Goal: Information Seeking & Learning: Learn about a topic

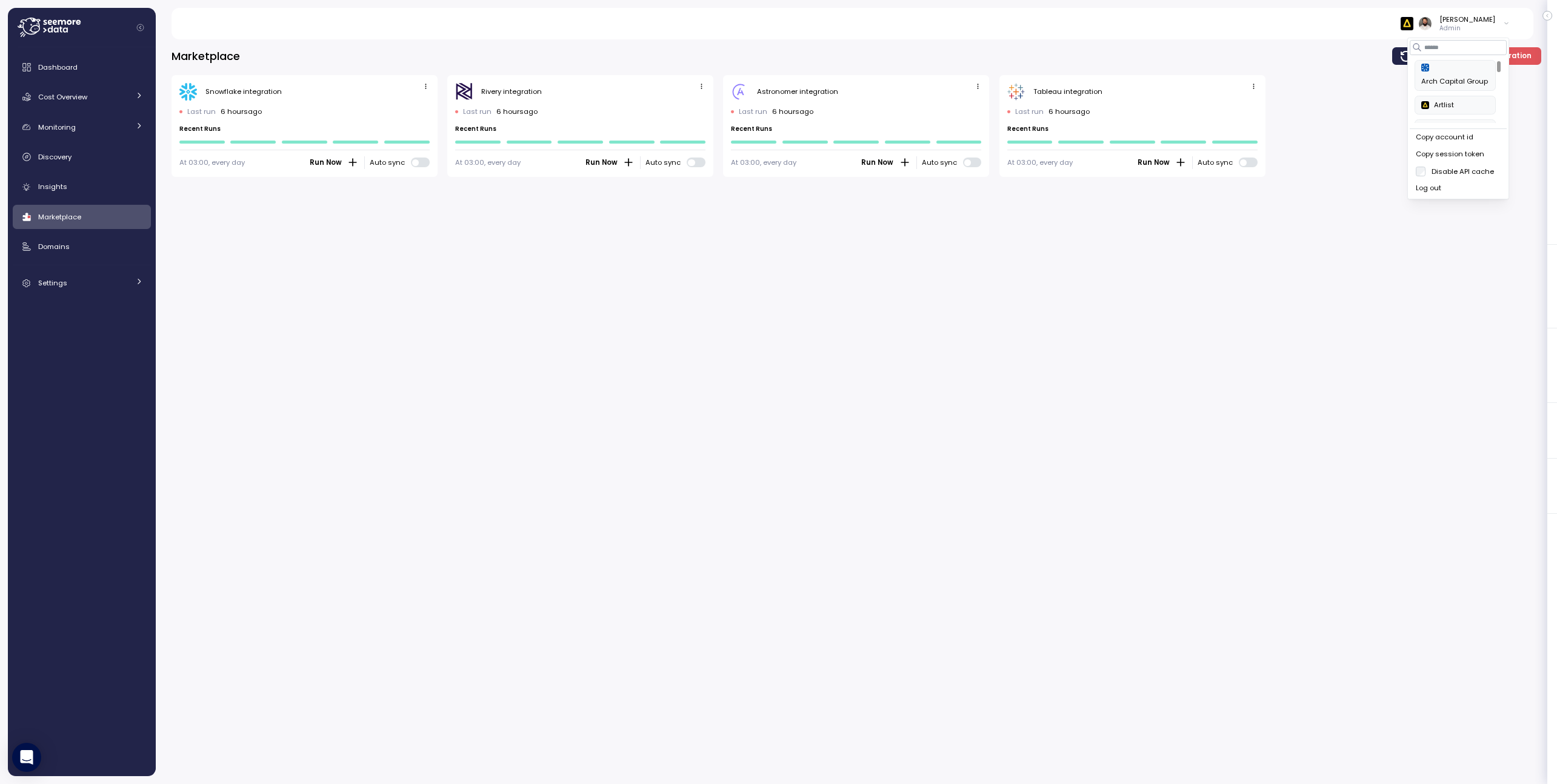
click at [1469, 142] on button "Copy account id" at bounding box center [1458, 136] width 97 height 17
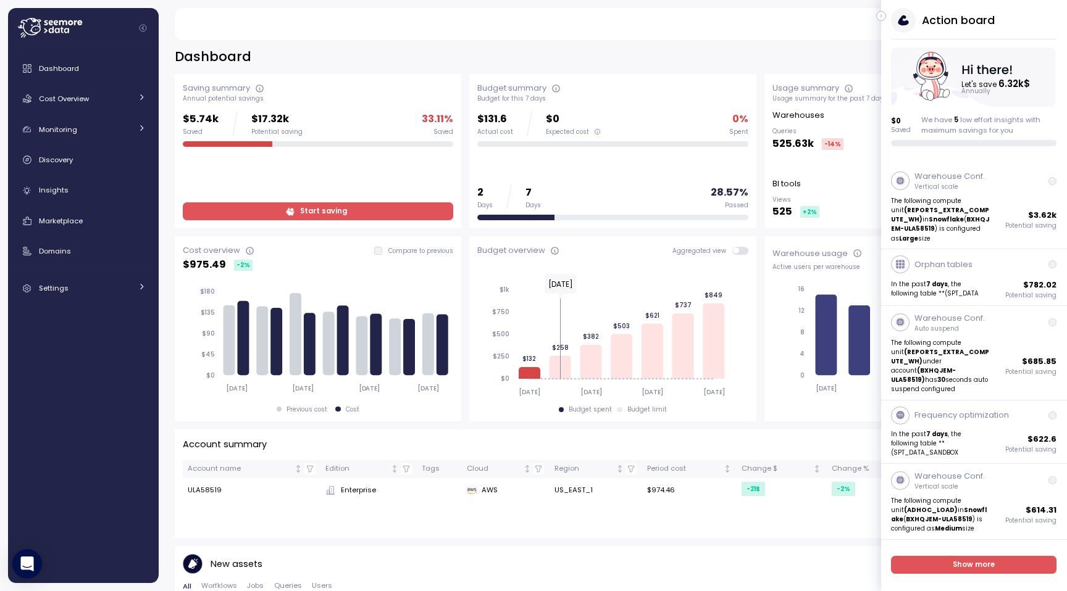
click at [382, 51] on div "**********" at bounding box center [613, 57] width 876 height 18
click at [119, 94] on div "Cost Overview" at bounding box center [85, 99] width 93 height 12
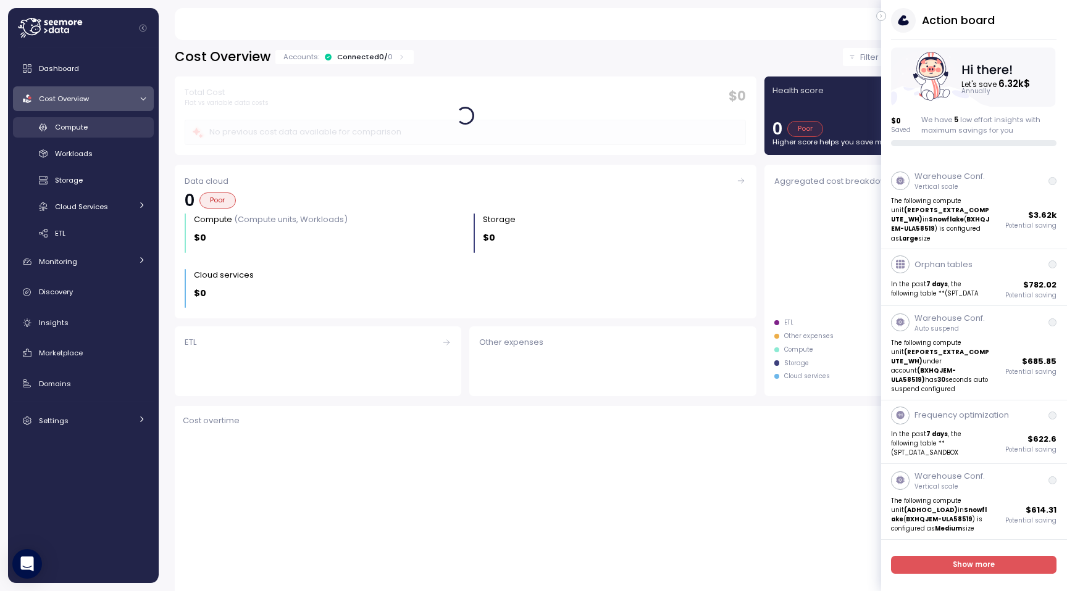
click at [130, 130] on div "Compute" at bounding box center [100, 127] width 91 height 12
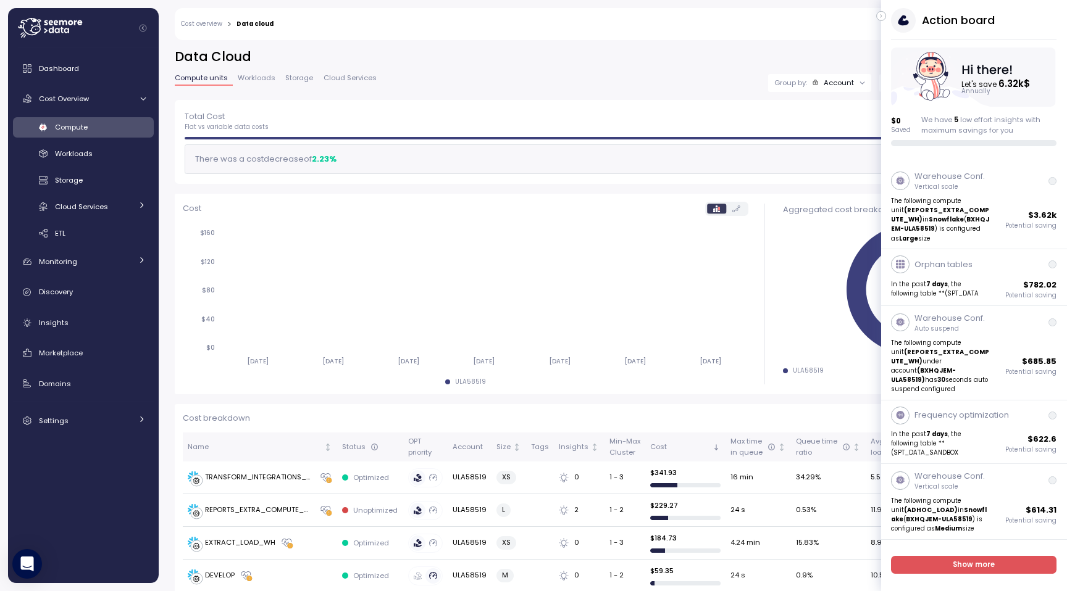
click at [880, 17] on icon "button" at bounding box center [880, 16] width 1 height 3
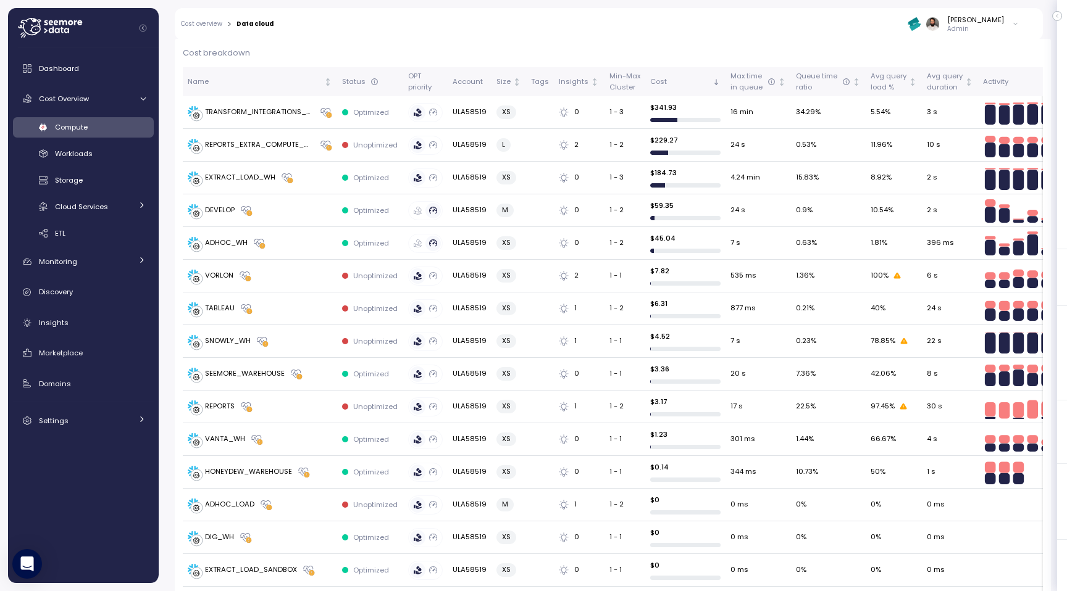
scroll to position [256, 0]
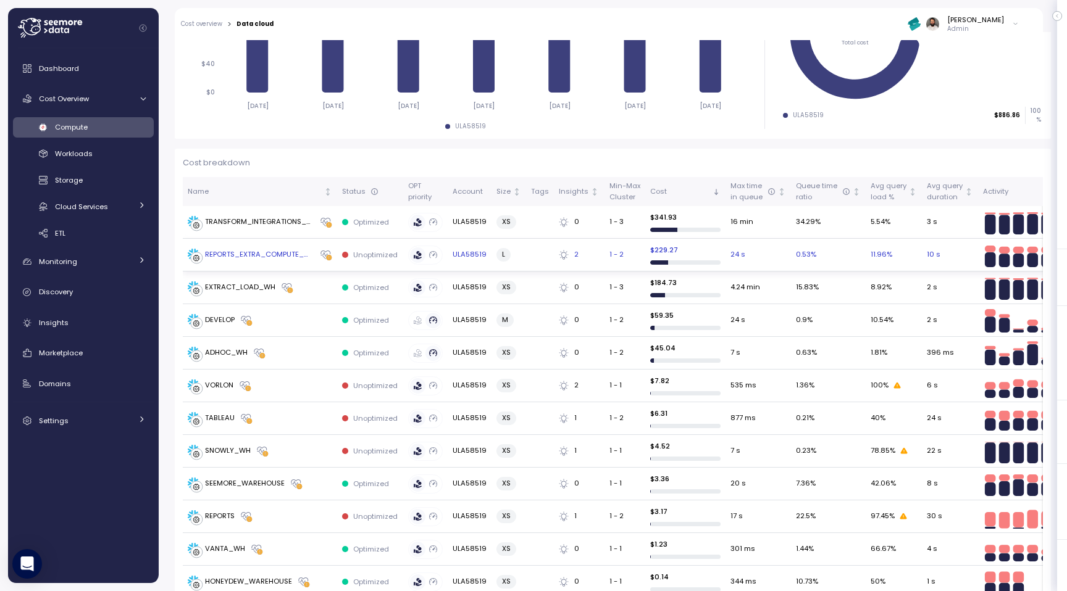
click at [528, 247] on td at bounding box center [540, 255] width 28 height 33
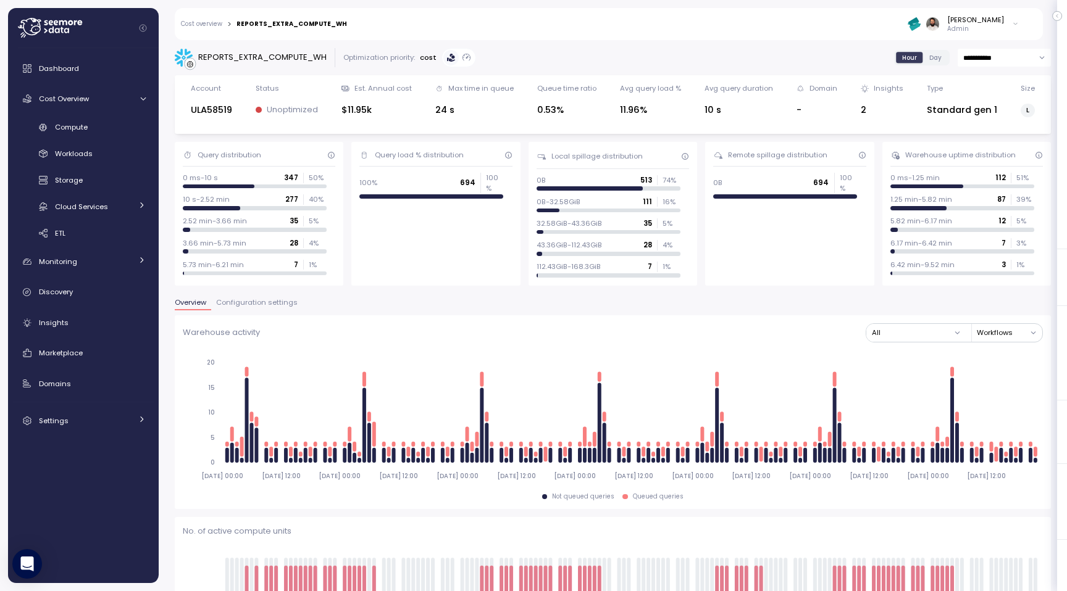
click at [253, 302] on span "Configuration settings" at bounding box center [256, 302] width 81 height 7
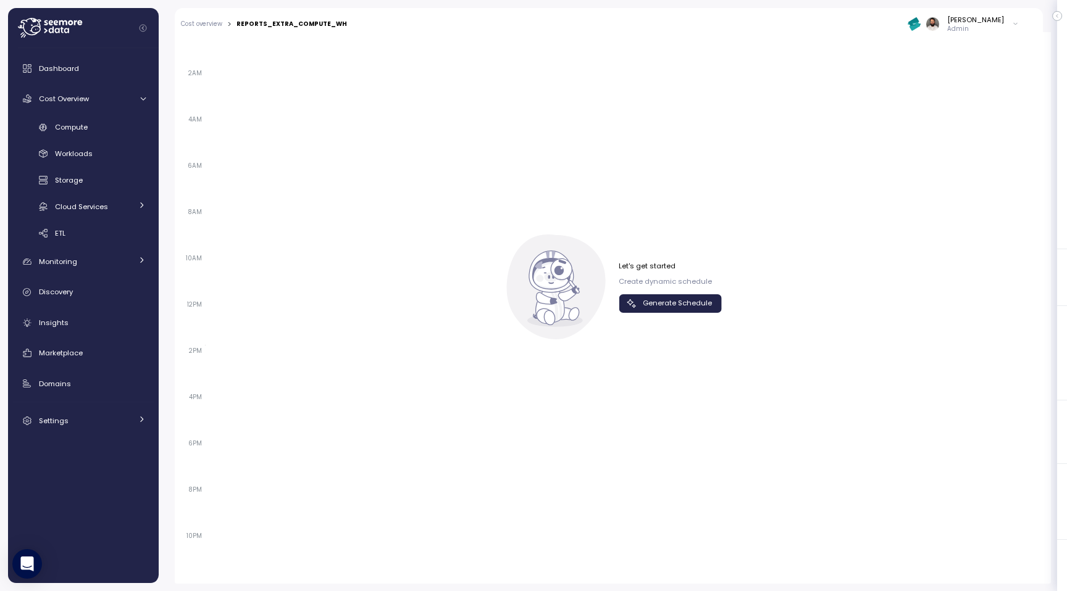
scroll to position [821, 0]
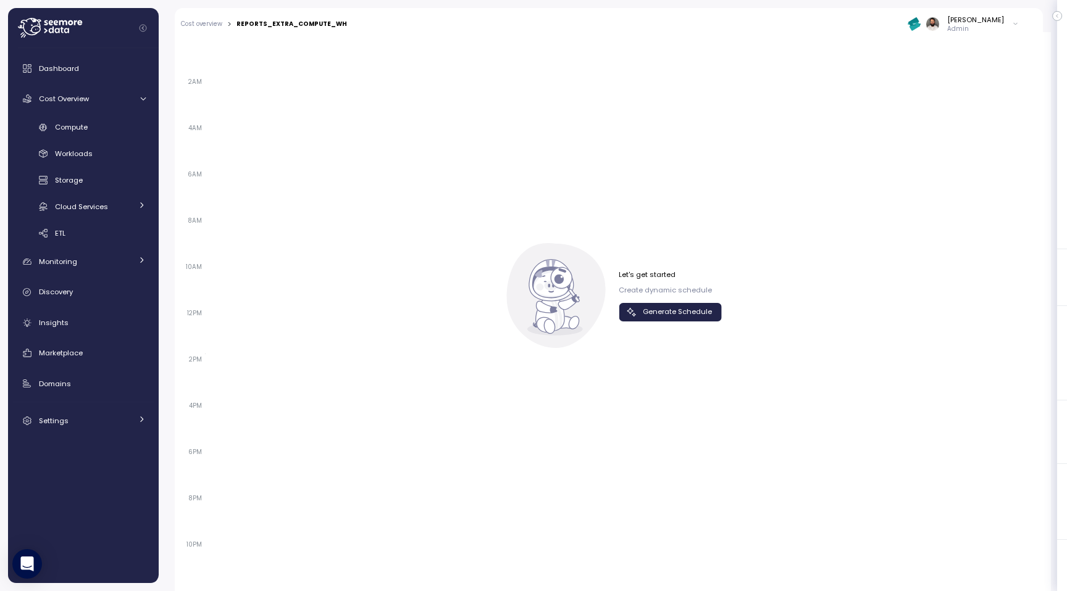
click at [690, 318] on span "Generate Schedule" at bounding box center [677, 312] width 69 height 17
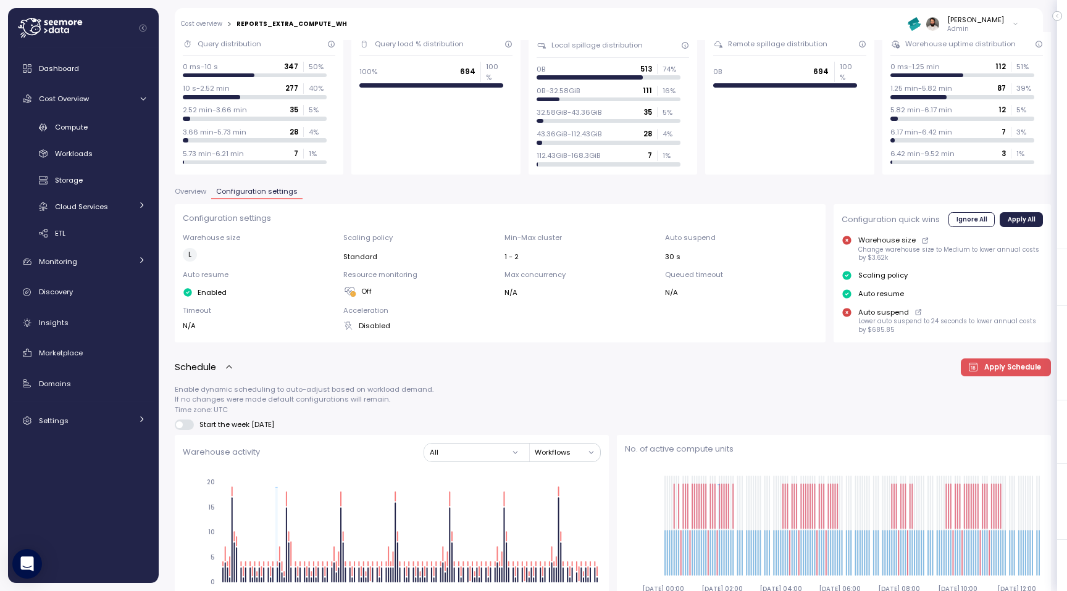
scroll to position [194, 0]
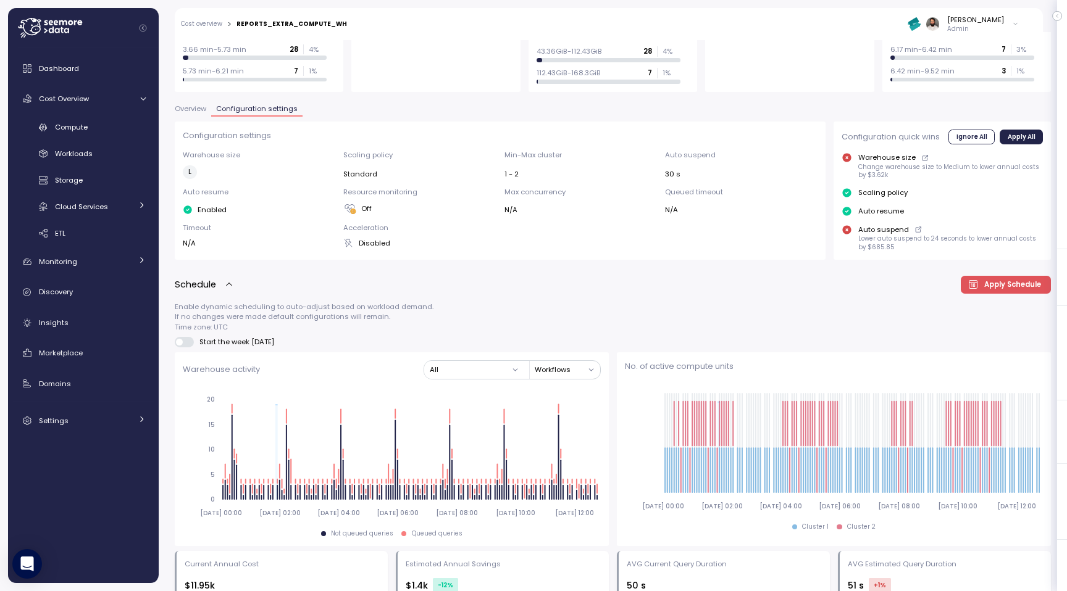
click at [196, 112] on span "Overview" at bounding box center [190, 109] width 31 height 7
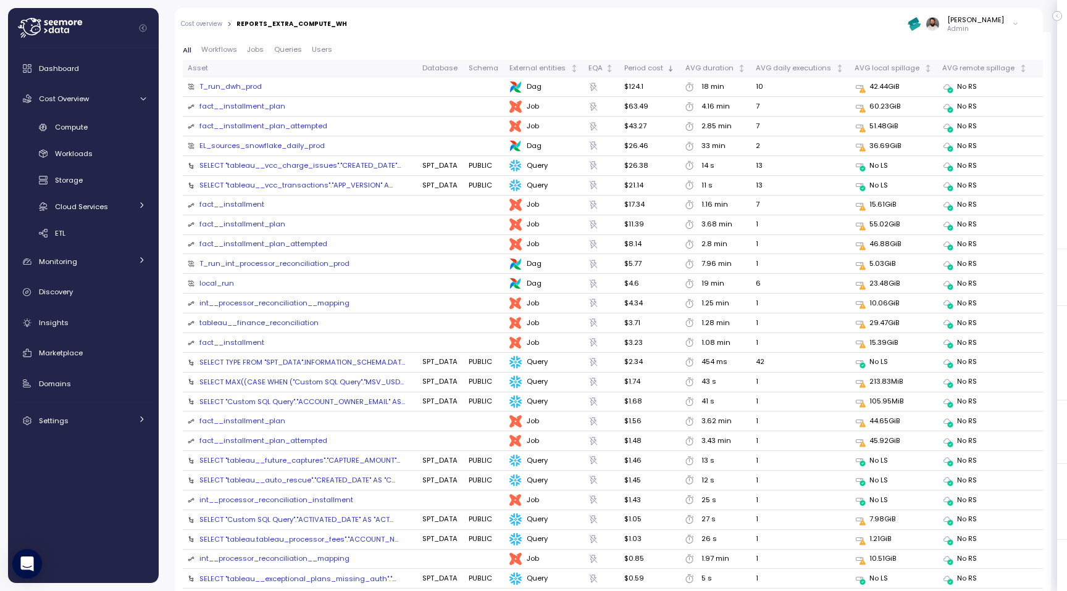
scroll to position [1380, 0]
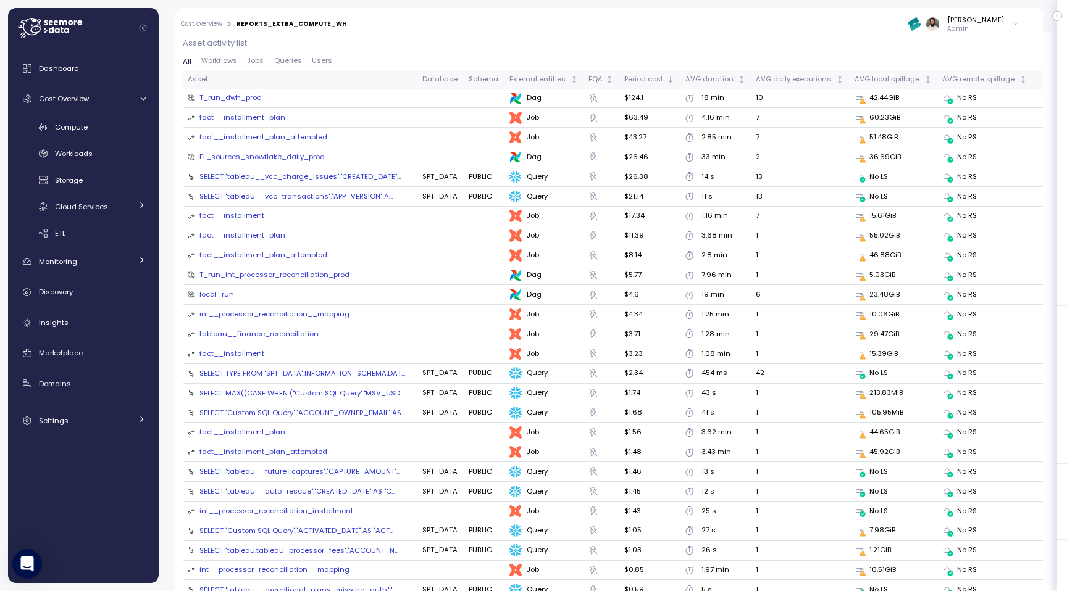
click at [223, 62] on span "Workflows" at bounding box center [219, 60] width 36 height 7
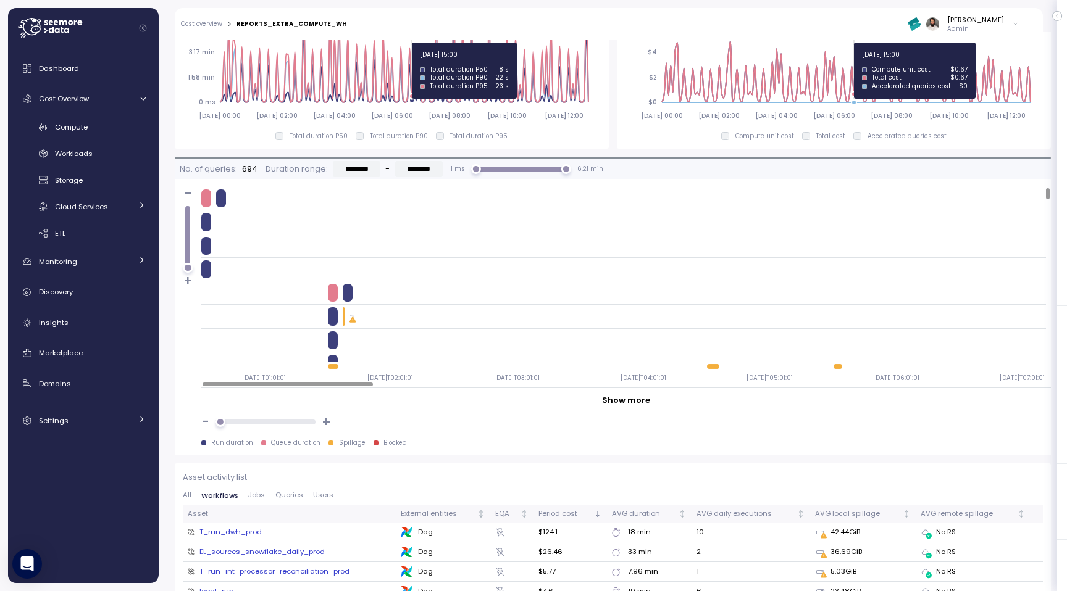
scroll to position [970, 0]
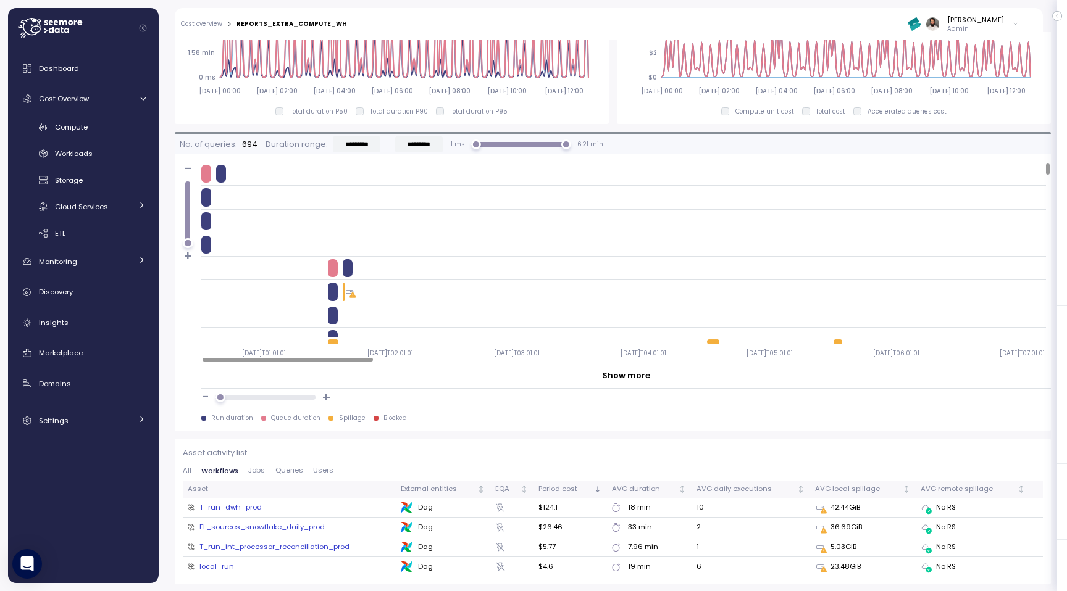
click at [265, 472] on button "Jobs" at bounding box center [256, 471] width 27 height 8
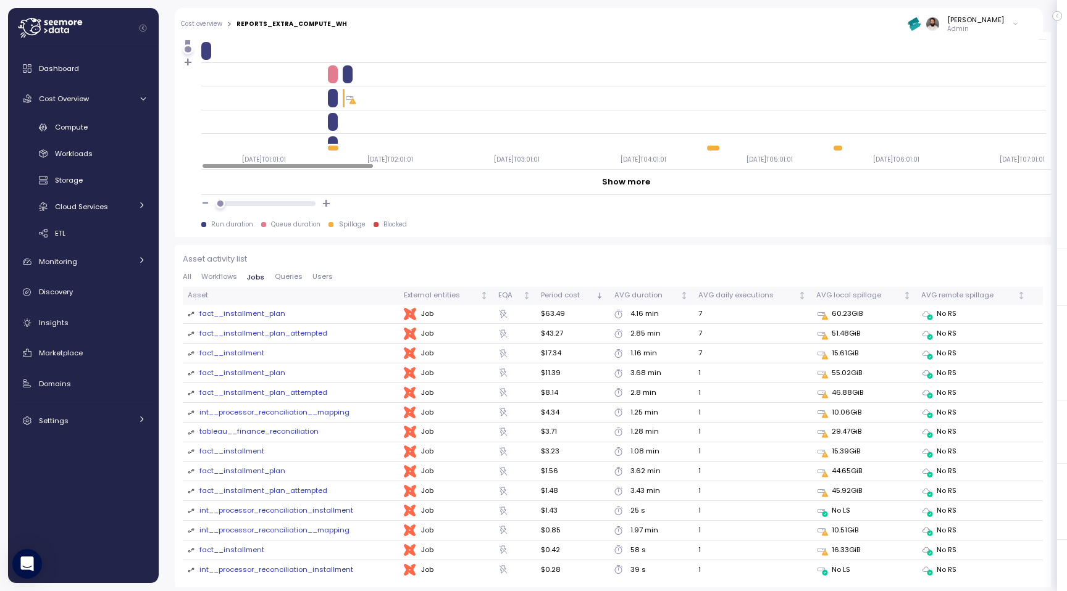
click at [279, 273] on span "Queries" at bounding box center [289, 276] width 28 height 7
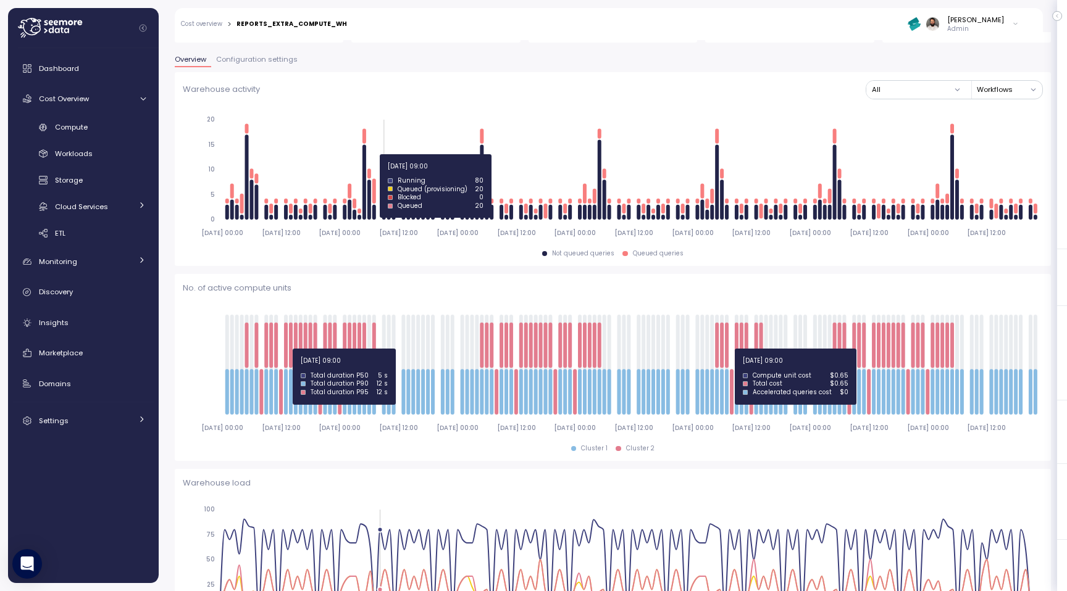
scroll to position [227, 0]
